Goal: Task Accomplishment & Management: Use online tool/utility

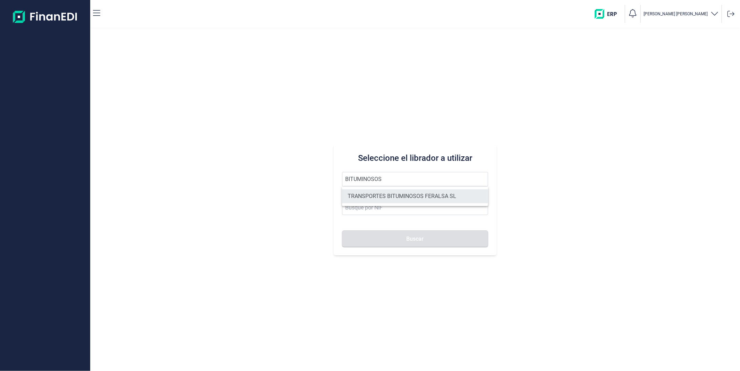
click at [406, 191] on li "TRANSPORTES BITUMINOSOS FERALSA SL" at bounding box center [415, 196] width 146 height 14
type input "TRANSPORTES BITUMINOSOS FERALSA SL"
type input "B33100736"
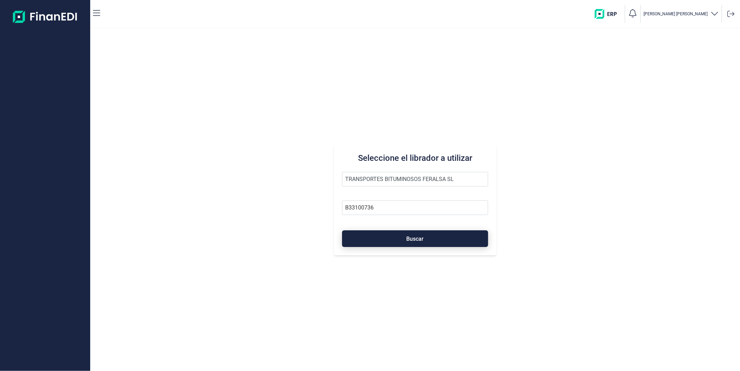
click at [410, 234] on button "Buscar" at bounding box center [415, 238] width 146 height 17
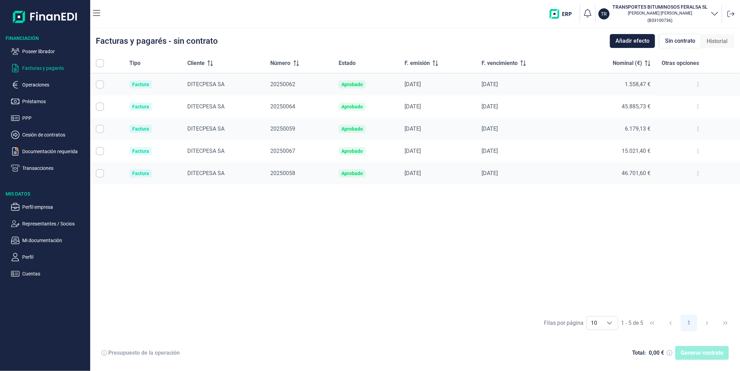
checkbox input "true"
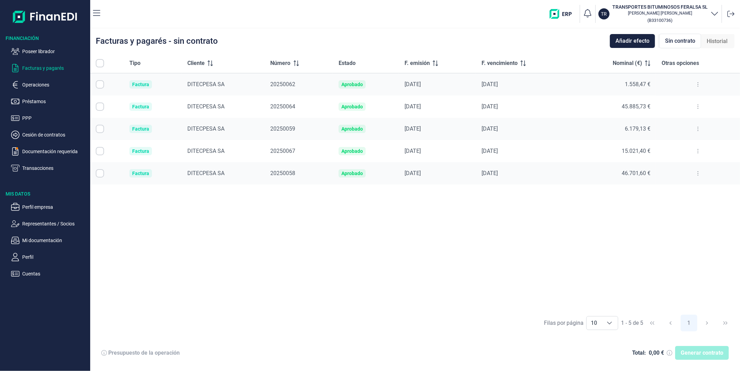
checkbox input "true"
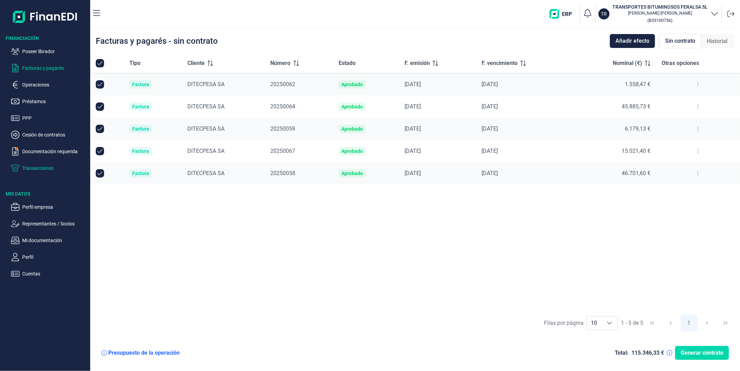
click at [26, 164] on p "Transacciones" at bounding box center [54, 168] width 65 height 8
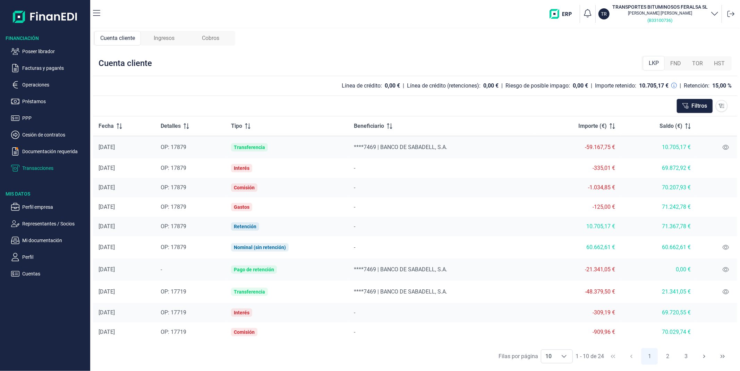
click at [660, 18] on small "( B33100736 )" at bounding box center [660, 20] width 25 height 5
click at [39, 68] on p "Facturas y pagarés" at bounding box center [54, 68] width 65 height 8
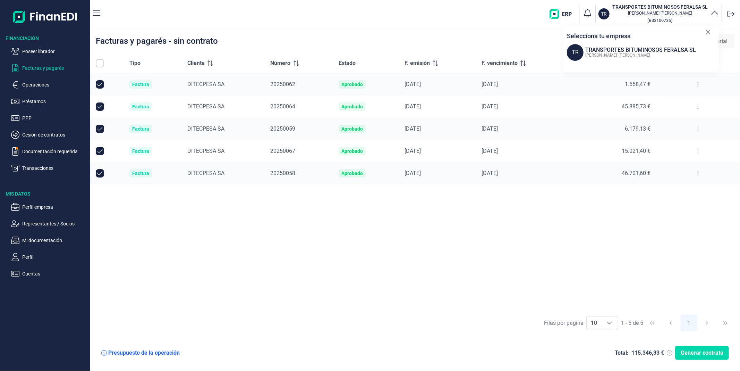
checkbox input "true"
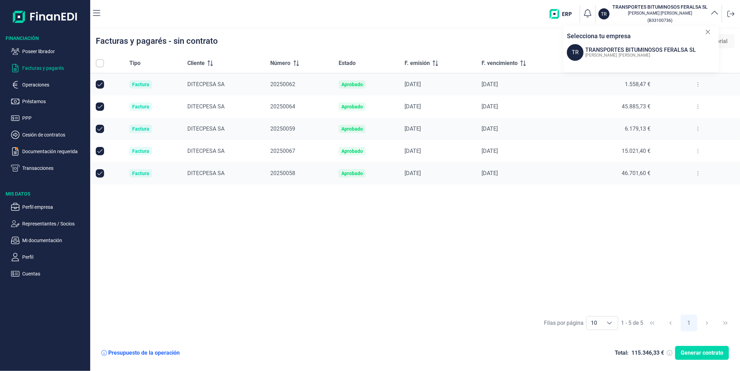
checkbox input "true"
click at [708, 33] on icon at bounding box center [707, 31] width 5 height 7
